Goal: Transaction & Acquisition: Purchase product/service

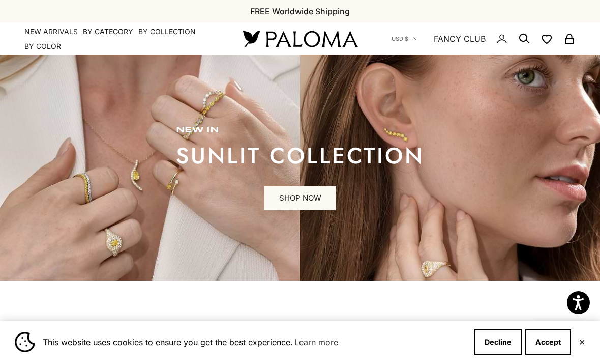
click at [110, 34] on summary "By Category" at bounding box center [108, 31] width 50 height 10
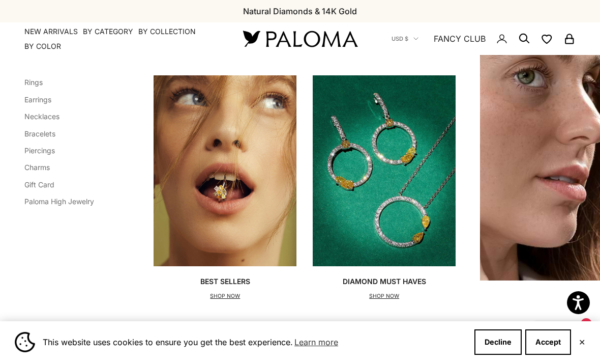
click at [46, 103] on link "Earrings" at bounding box center [37, 99] width 27 height 9
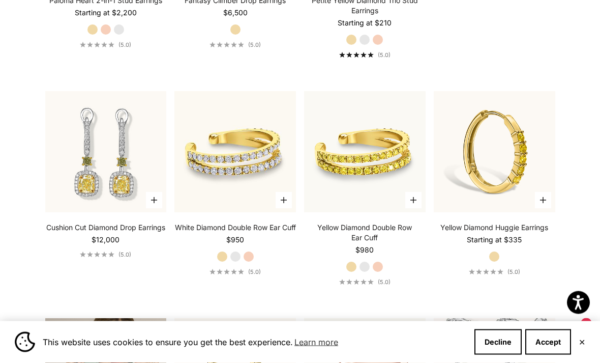
scroll to position [1567, 0]
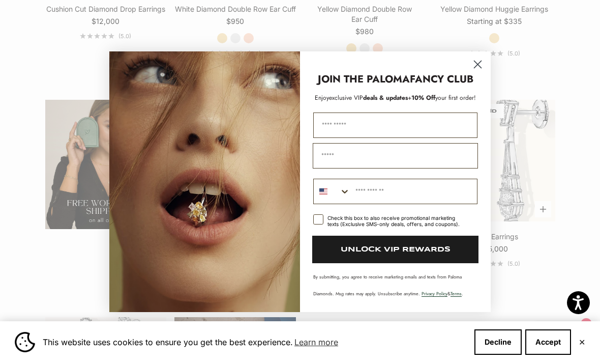
click at [474, 72] on circle "Close dialog" at bounding box center [478, 63] width 17 height 17
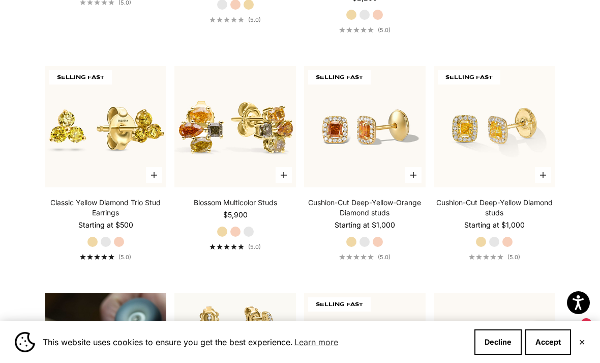
scroll to position [448, 0]
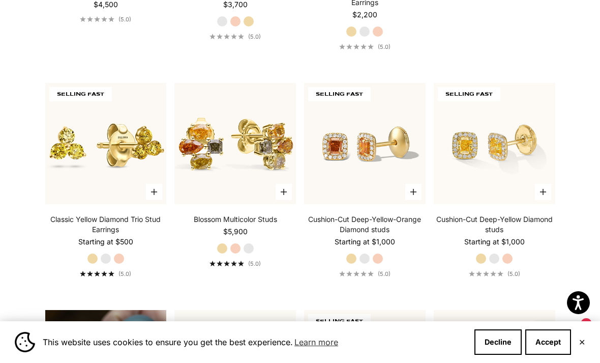
click at [270, 164] on img at bounding box center [235, 144] width 134 height 134
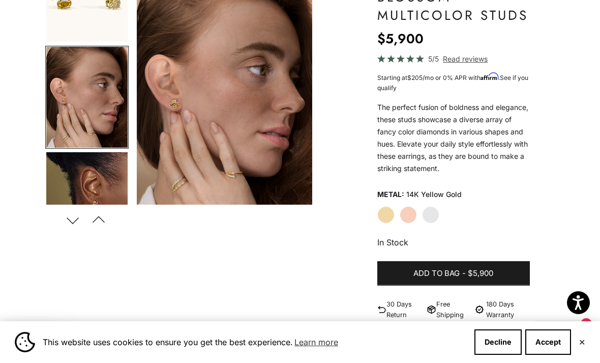
scroll to position [114, 0]
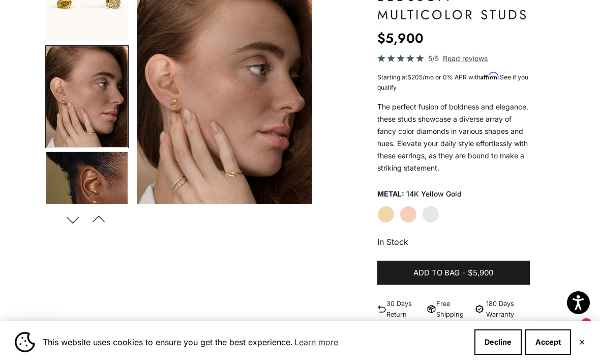
click at [436, 211] on label "White Gold" at bounding box center [430, 214] width 17 height 17
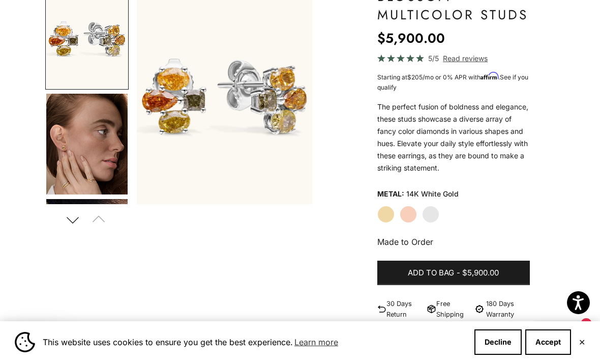
click at [91, 172] on img "Go to item 4" at bounding box center [86, 144] width 81 height 101
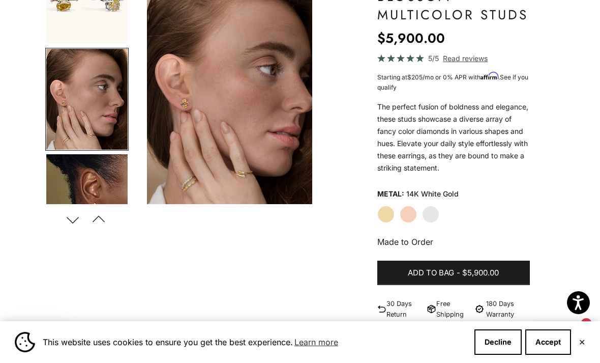
scroll to position [47, 0]
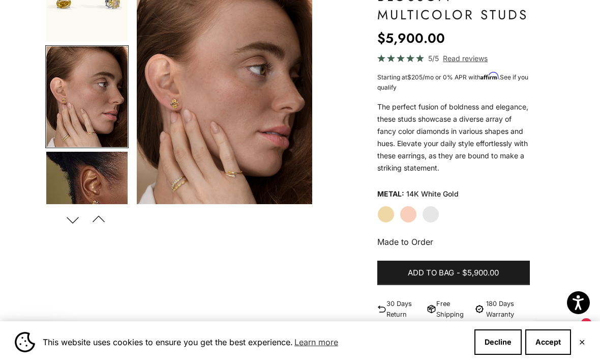
click at [385, 211] on label "Yellow Gold" at bounding box center [385, 214] width 17 height 17
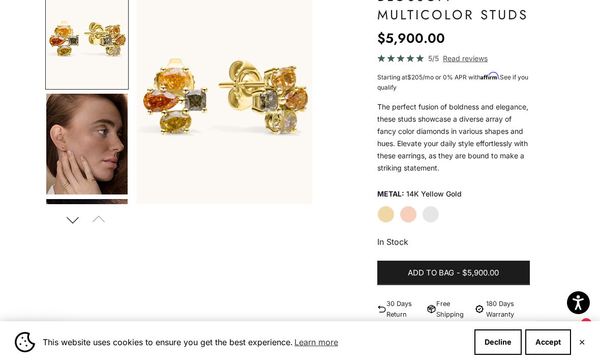
click at [474, 270] on span "$5,900.00" at bounding box center [480, 273] width 37 height 13
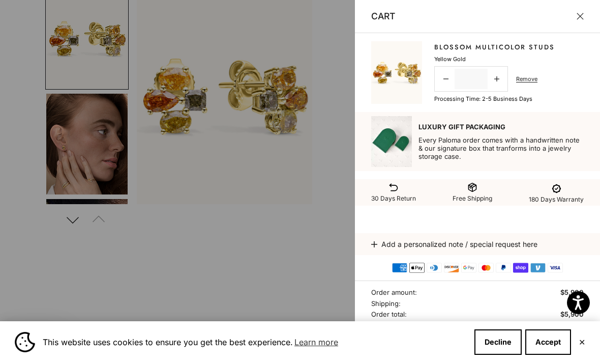
click at [581, 15] on button "Close" at bounding box center [580, 16] width 7 height 7
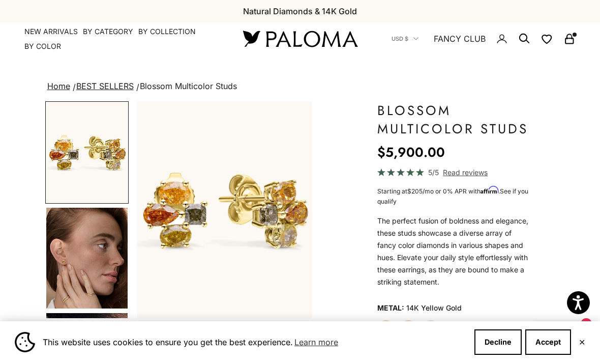
click at [112, 36] on summary "By Category" at bounding box center [108, 31] width 50 height 10
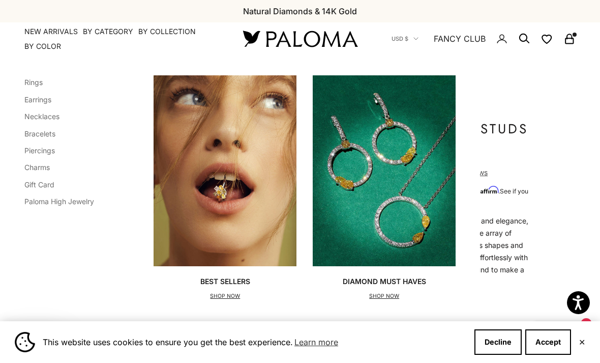
click at [39, 85] on link "Rings" at bounding box center [33, 82] width 18 height 9
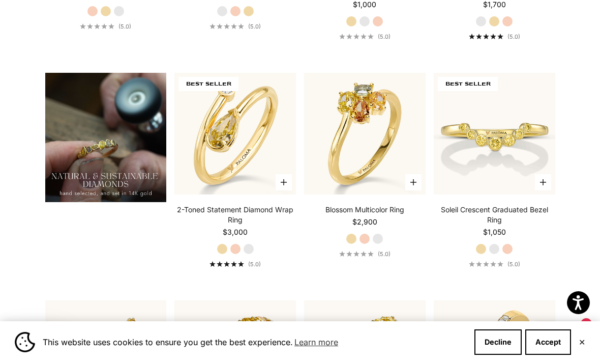
scroll to position [675, 0]
click at [394, 139] on img at bounding box center [365, 134] width 134 height 134
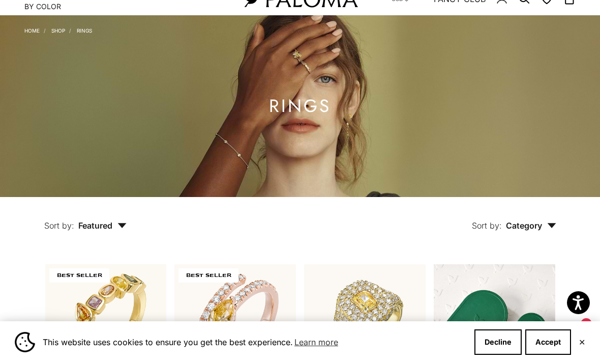
scroll to position [0, 0]
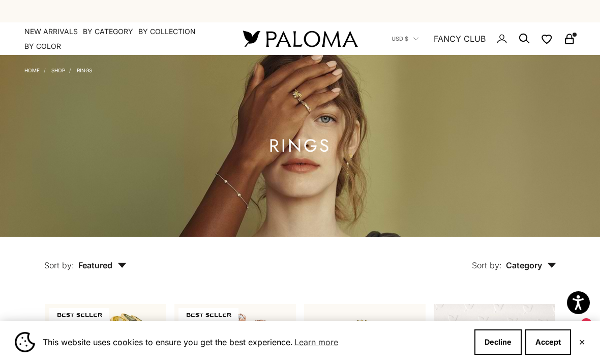
click at [111, 31] on summary "By Category" at bounding box center [108, 31] width 50 height 10
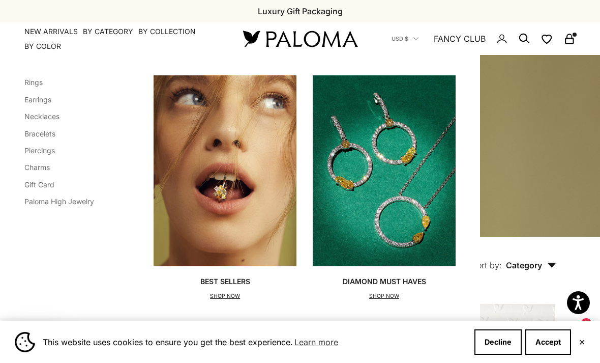
click at [50, 120] on link "Necklaces" at bounding box center [41, 116] width 35 height 9
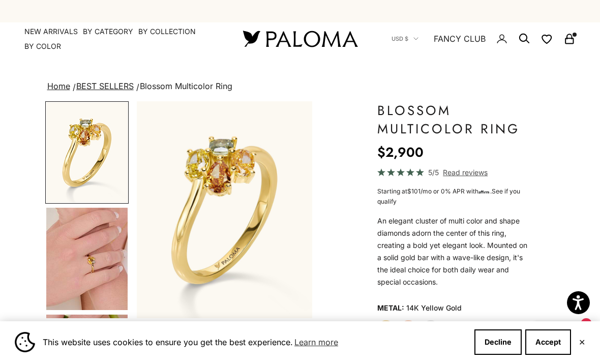
click at [102, 261] on img "Go to item 4" at bounding box center [86, 259] width 81 height 102
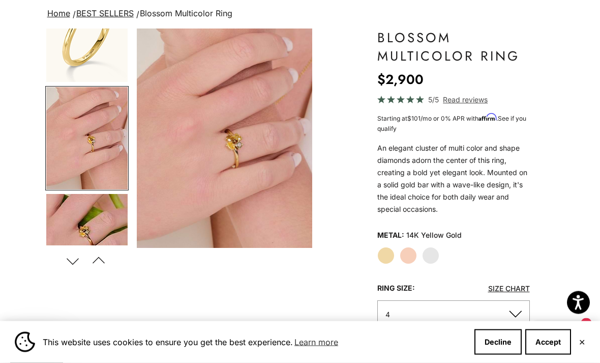
scroll to position [77, 0]
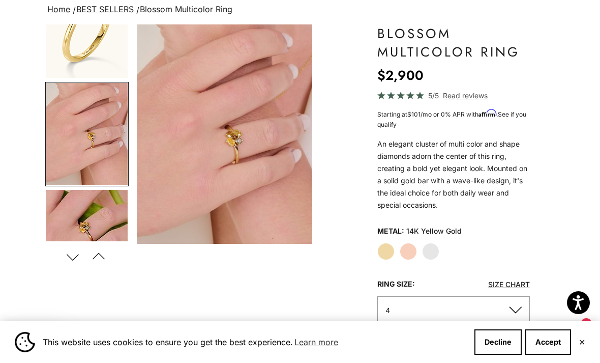
click at [429, 254] on label "White Gold" at bounding box center [430, 251] width 17 height 17
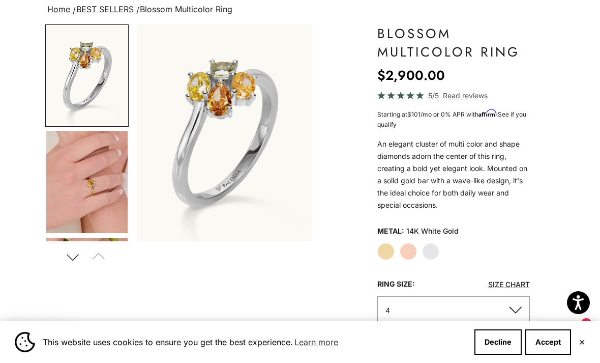
click at [83, 194] on img "Go to item 4" at bounding box center [86, 182] width 81 height 102
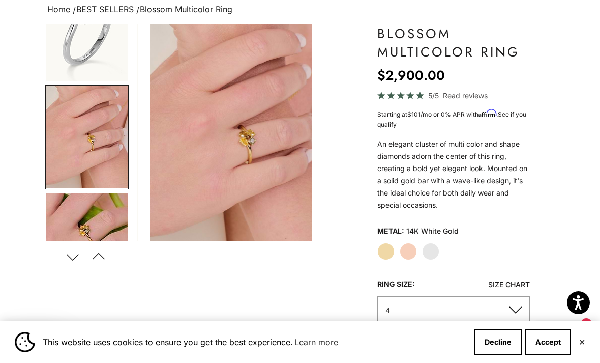
scroll to position [48, 0]
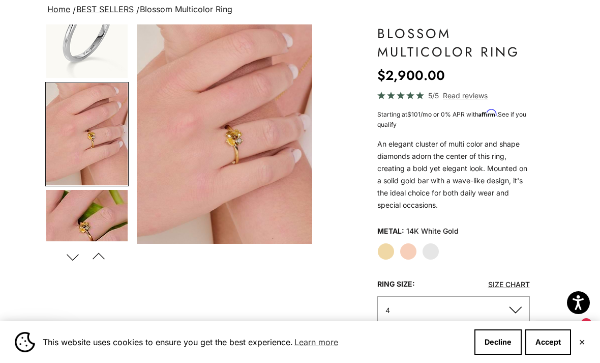
click at [94, 214] on img "Go to item 5" at bounding box center [86, 241] width 81 height 102
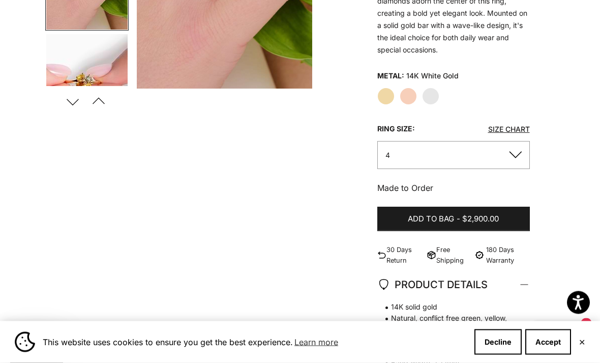
scroll to position [234, 0]
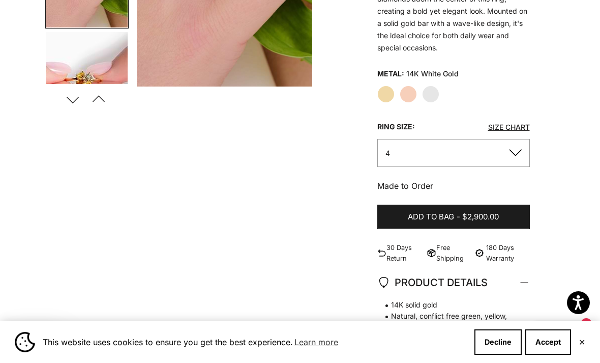
click at [108, 60] on img "Go to item 6" at bounding box center [86, 82] width 81 height 100
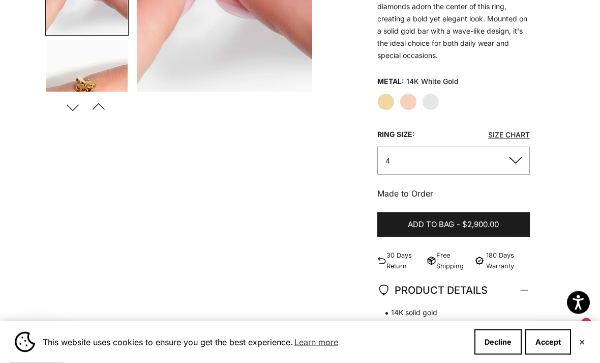
scroll to position [225, 0]
click at [511, 137] on link "Size Chart" at bounding box center [509, 135] width 42 height 9
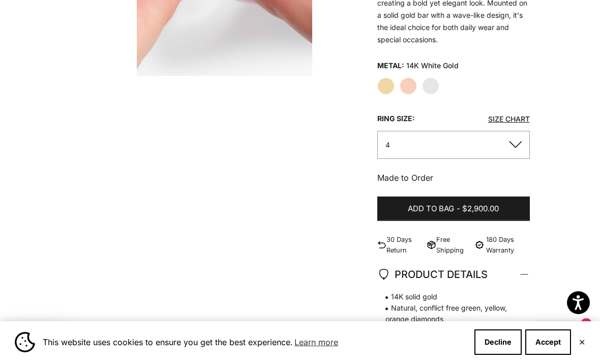
click at [516, 145] on button "4" at bounding box center [453, 145] width 153 height 28
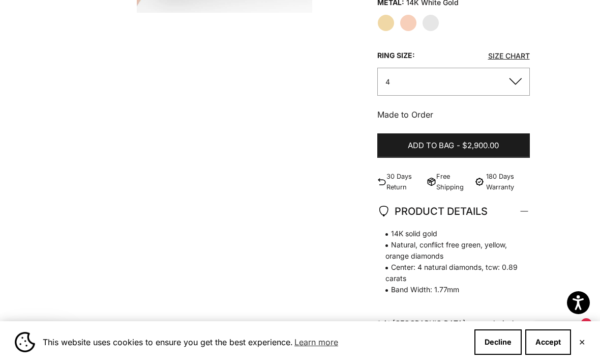
scroll to position [309, 0]
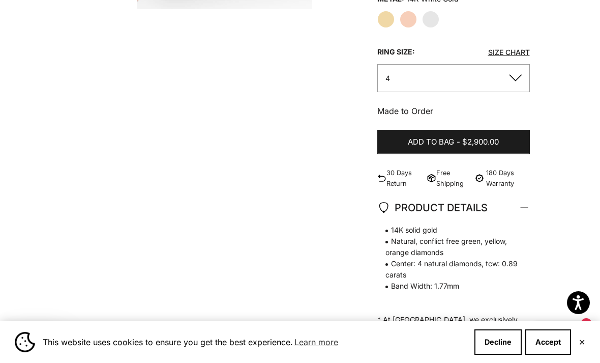
click at [511, 76] on button "4" at bounding box center [453, 78] width 153 height 28
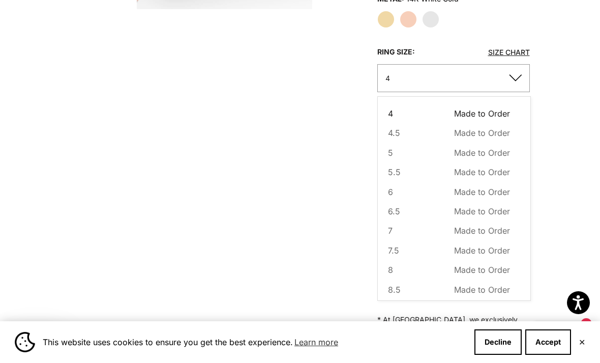
click at [496, 187] on span "Made to Order" at bounding box center [482, 191] width 56 height 13
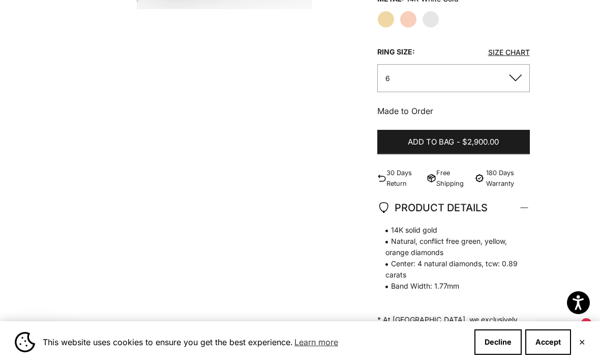
click at [507, 134] on button "Add to bag - $2,900.00" at bounding box center [453, 142] width 153 height 24
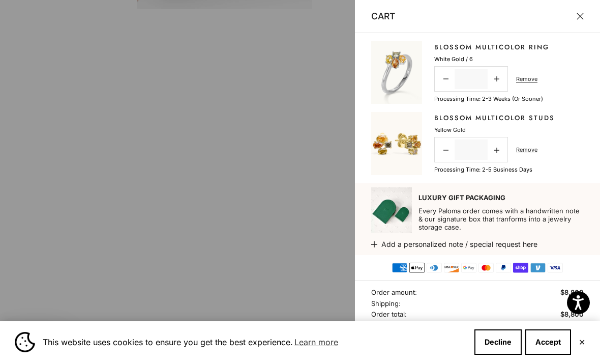
click at [584, 14] on button "Close" at bounding box center [580, 16] width 7 height 7
